Goal: Transaction & Acquisition: Download file/media

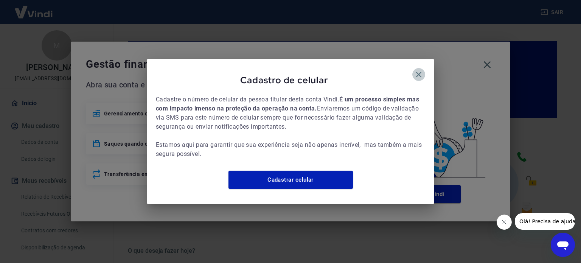
click at [417, 72] on icon "button" at bounding box center [418, 74] width 5 height 5
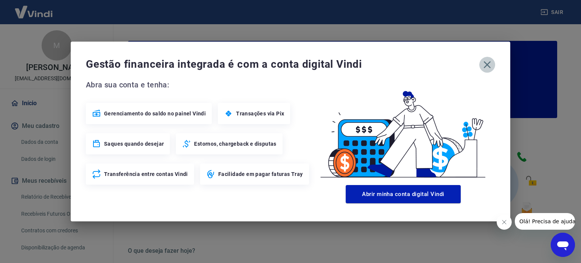
click at [490, 65] on icon "button" at bounding box center [487, 65] width 12 height 12
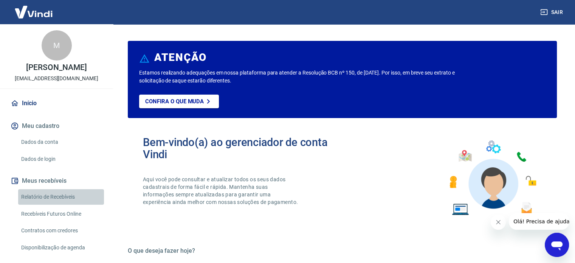
click at [71, 205] on link "Relatório de Recebíveis" at bounding box center [61, 197] width 86 height 16
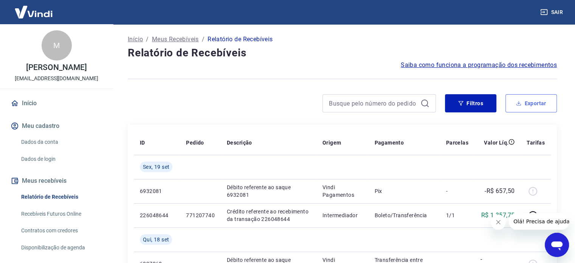
click at [537, 107] on button "Exportar" at bounding box center [531, 103] width 51 height 18
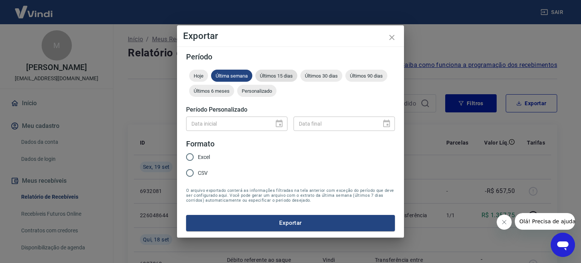
click at [275, 75] on span "Últimos 15 dias" at bounding box center [276, 76] width 42 height 6
click at [202, 157] on span "Excel" at bounding box center [204, 157] width 12 height 8
click at [198, 157] on input "Excel" at bounding box center [190, 157] width 16 height 16
radio input "true"
click at [293, 222] on button "Exportar" at bounding box center [290, 223] width 209 height 16
